Goal: Information Seeking & Learning: Learn about a topic

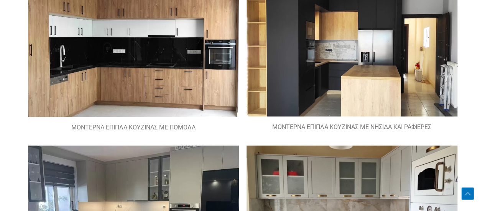
scroll to position [153, 0]
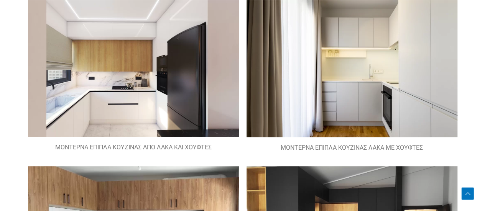
click at [159, 66] on img at bounding box center [133, 68] width 211 height 137
click at [153, 100] on img at bounding box center [133, 68] width 211 height 137
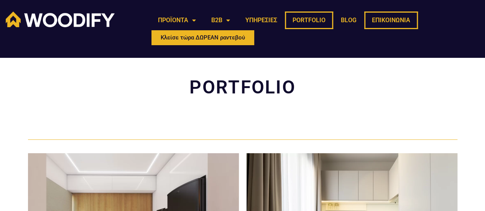
click at [394, 20] on link "ΕΠΙΚΟΙΝΩΝΙΑ" at bounding box center [391, 21] width 54 height 18
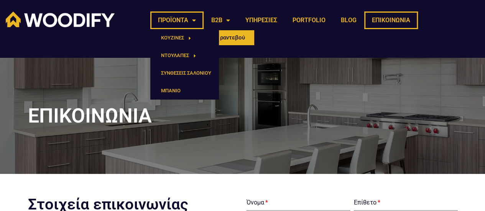
click at [198, 20] on link "ΠΡΟΪΟΝΤΑ" at bounding box center [176, 21] width 53 height 18
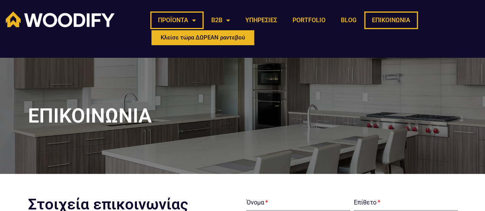
click at [194, 17] on link "ΠΡΟΪΟΝΤΑ" at bounding box center [176, 21] width 53 height 18
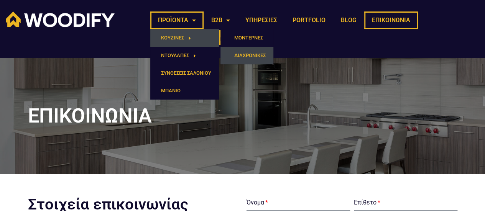
click at [257, 50] on link "ΔΙΑΧΡΟΝΙΚΕΣ" at bounding box center [246, 56] width 53 height 18
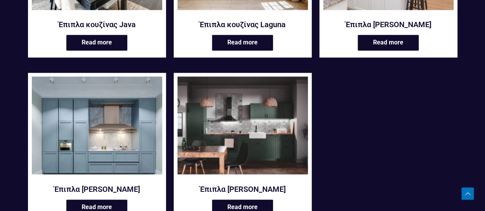
scroll to position [307, 0]
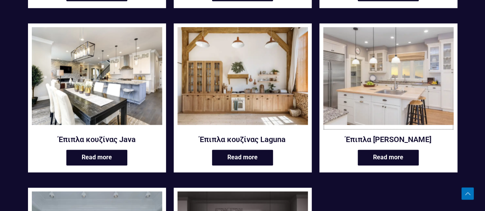
click at [331, 67] on img at bounding box center [388, 76] width 130 height 98
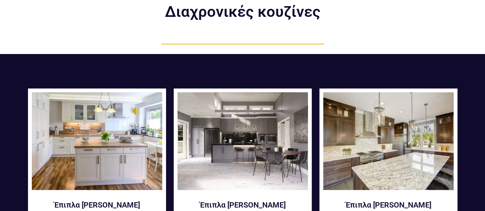
scroll to position [115, 0]
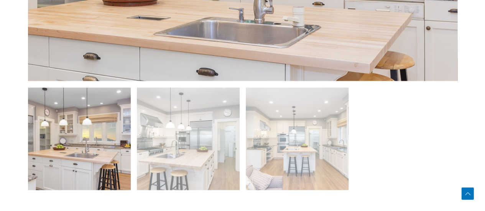
scroll to position [537, 0]
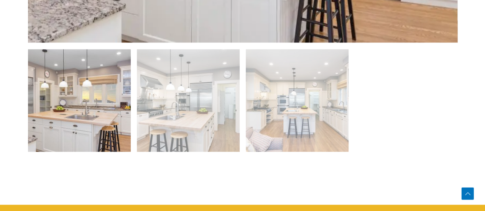
click at [119, 105] on img at bounding box center [79, 100] width 103 height 103
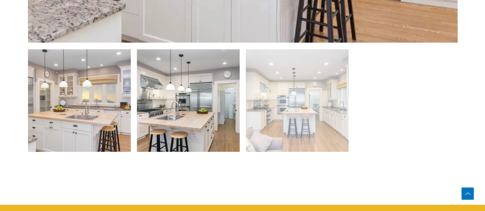
click at [159, 110] on img at bounding box center [188, 100] width 103 height 103
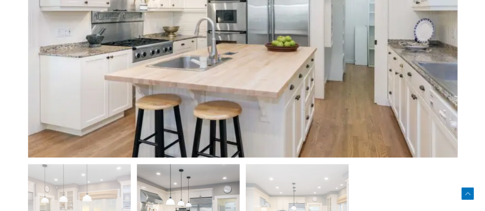
scroll to position [383, 0]
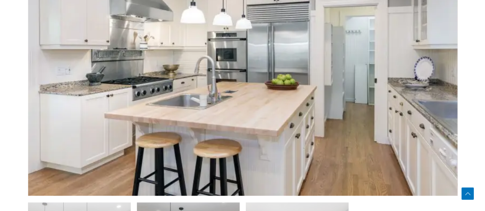
click at [462, 35] on section "🔍" at bounding box center [242, 128] width 485 height 460
